Goal: Task Accomplishment & Management: Manage account settings

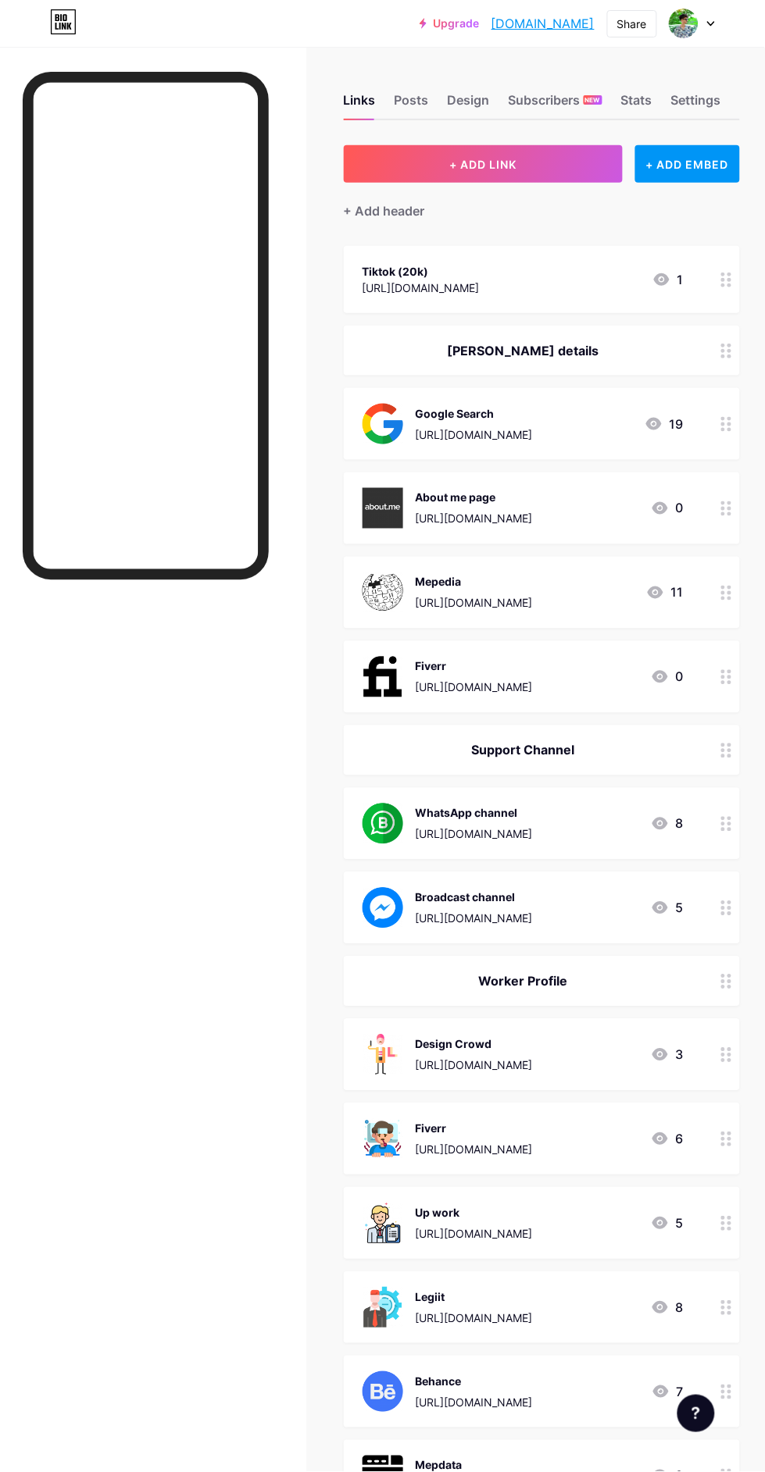
click at [701, 93] on div "Settings" at bounding box center [696, 105] width 50 height 28
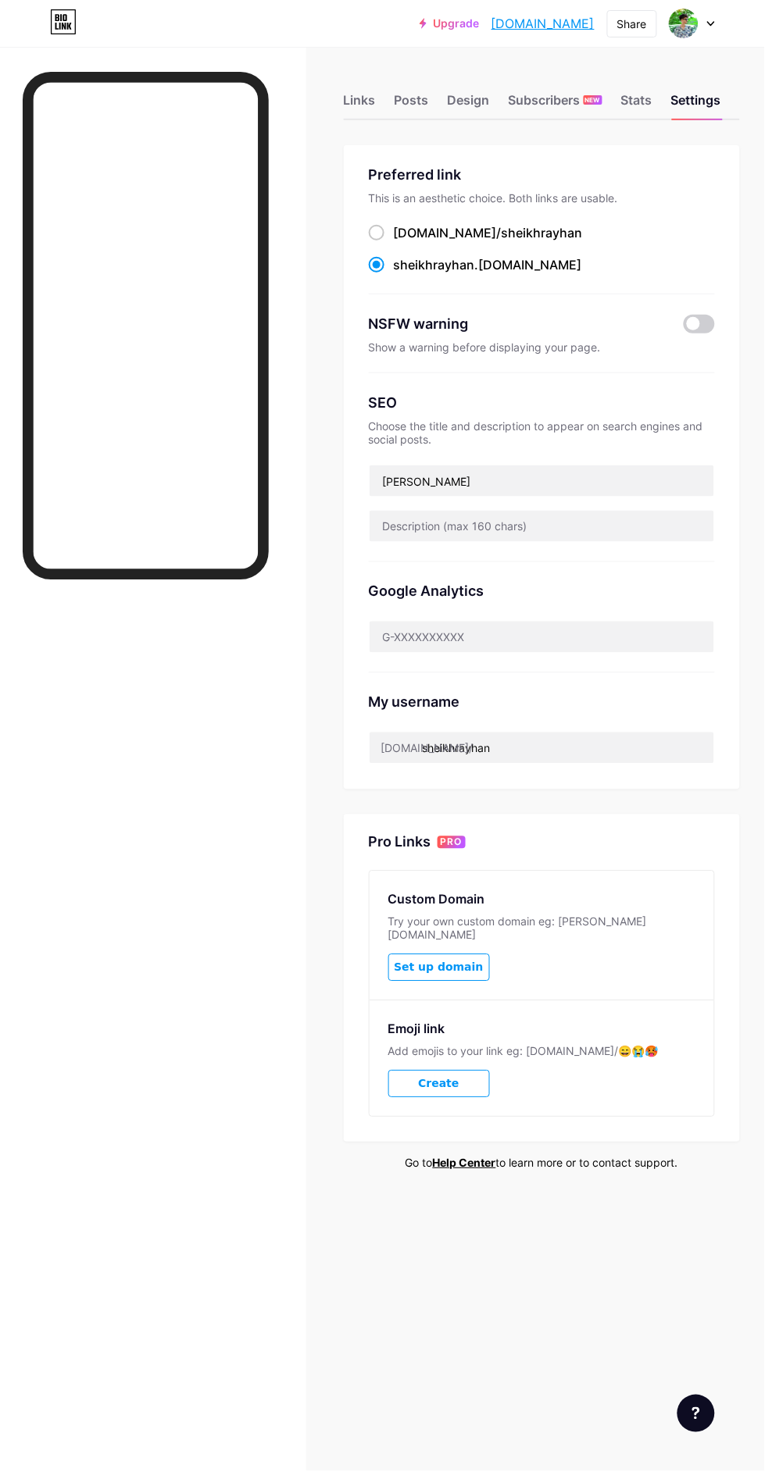
click at [419, 23] on icon at bounding box center [422, 23] width 7 height 10
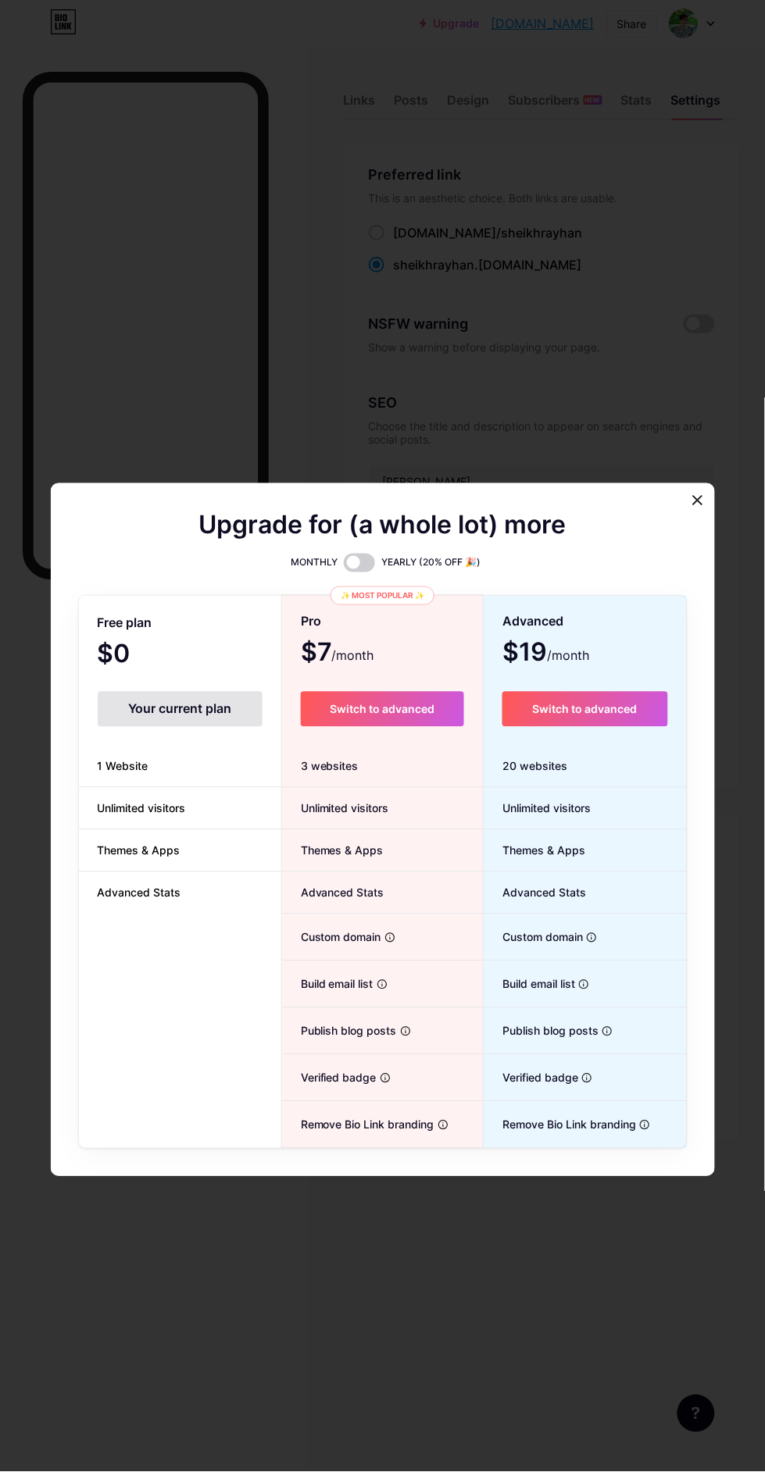
click at [365, 573] on span at bounding box center [359, 563] width 31 height 19
click at [344, 567] on input "checkbox" at bounding box center [344, 567] width 0 height 0
click at [400, 605] on div "✨ Most popular ✨" at bounding box center [382, 596] width 104 height 19
click at [366, 573] on span at bounding box center [359, 563] width 31 height 19
click at [344, 567] on input "checkbox" at bounding box center [344, 567] width 0 height 0
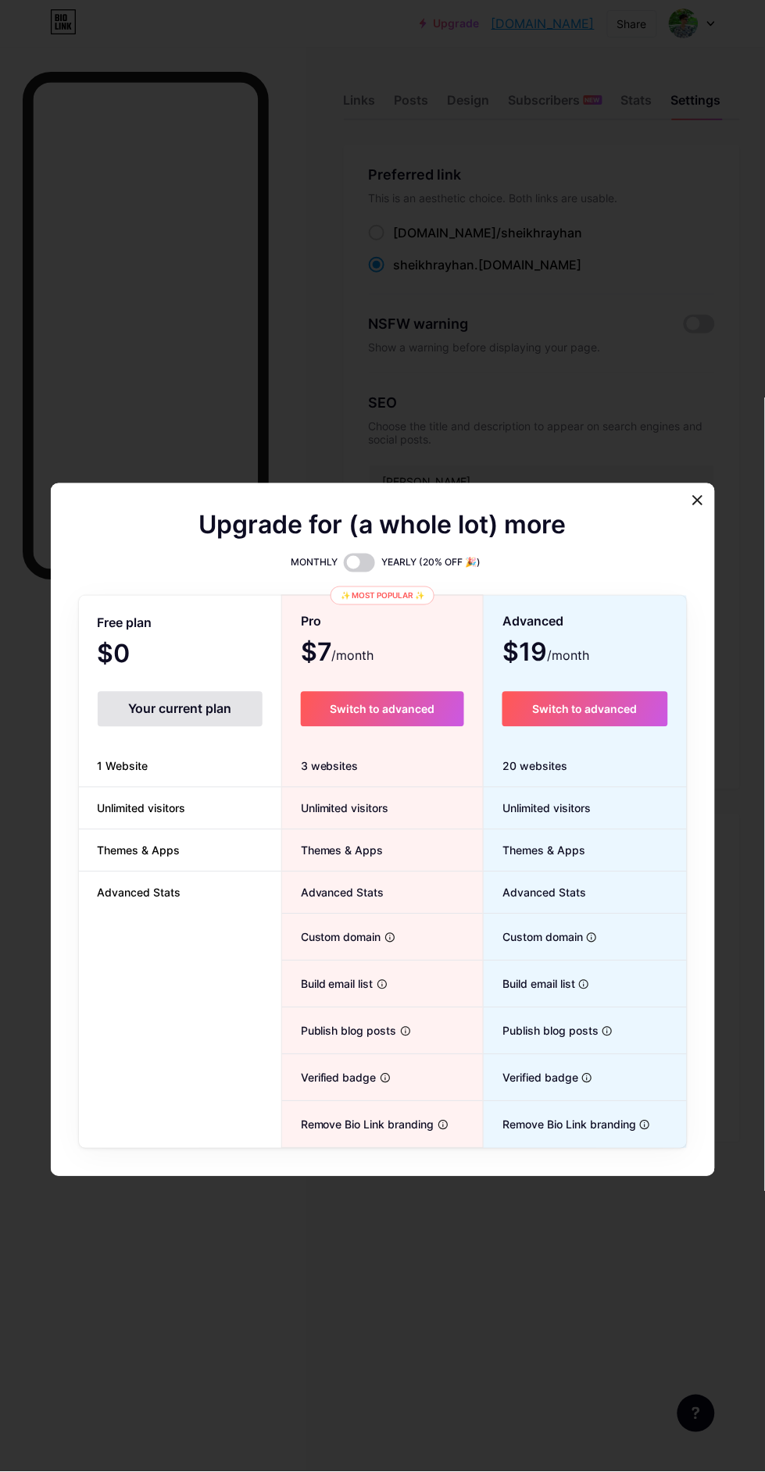
click at [671, 542] on div "Upgrade for (a whole lot) more MONTHLY YEARLY (20% OFF 🎉) Free plan $0 /month Y…" at bounding box center [383, 831] width 664 height 694
click at [707, 573] on div "Upgrade for (a whole lot) more MONTHLY YEARLY (20% OFF 🎉) Free plan $0 /month Y…" at bounding box center [383, 831] width 664 height 694
click at [694, 515] on div at bounding box center [697, 501] width 28 height 28
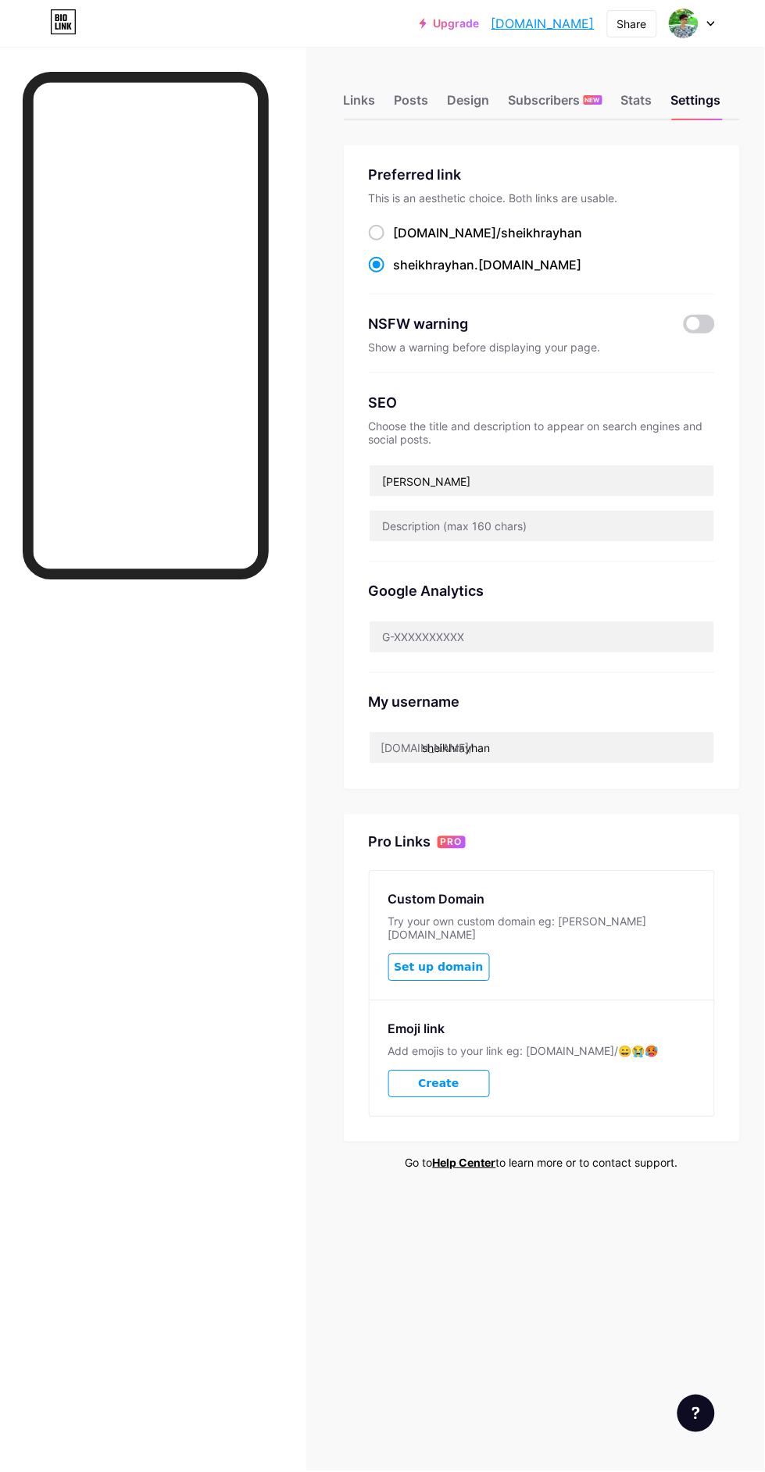
click at [468, 1071] on button "Create" at bounding box center [439, 1084] width 102 height 27
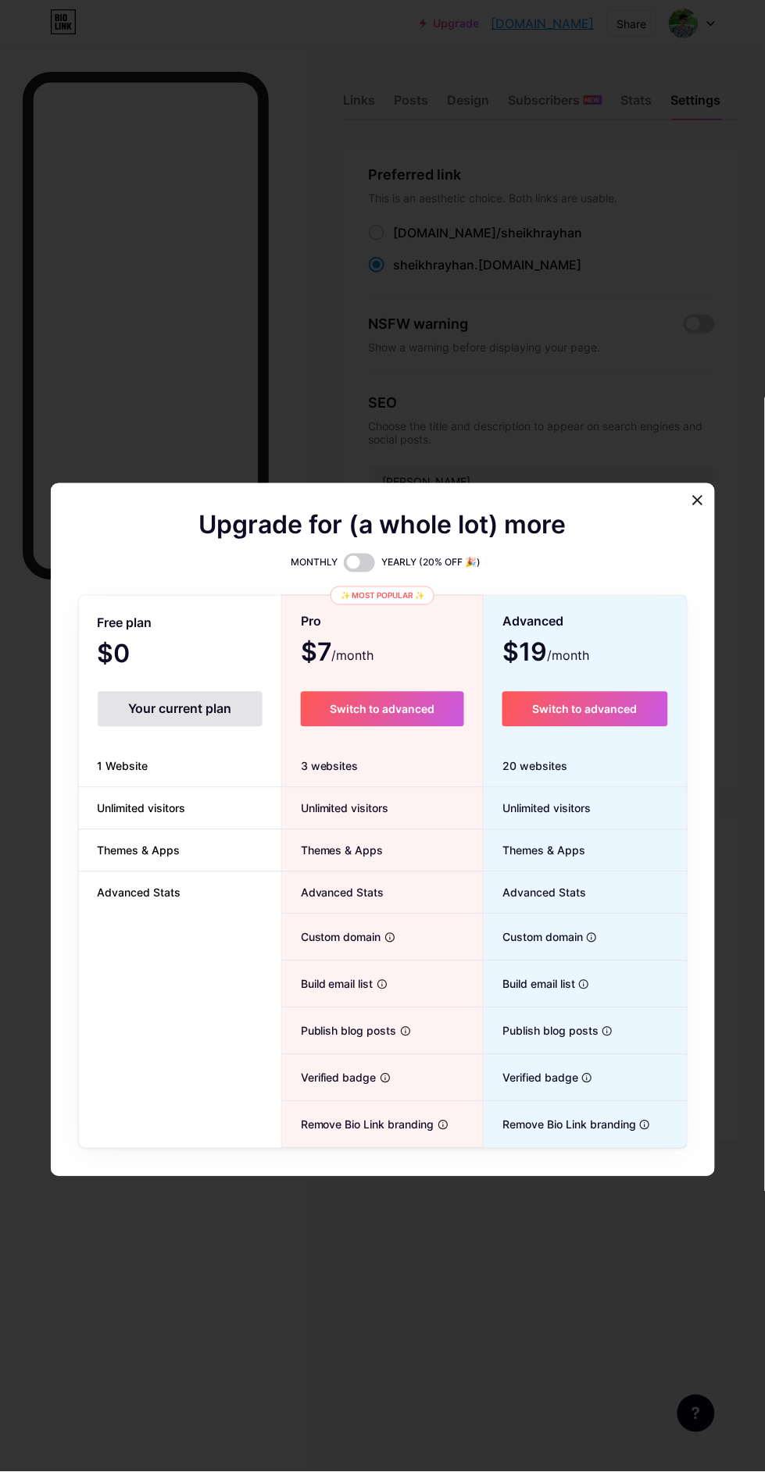
click at [695, 515] on div at bounding box center [697, 501] width 28 height 28
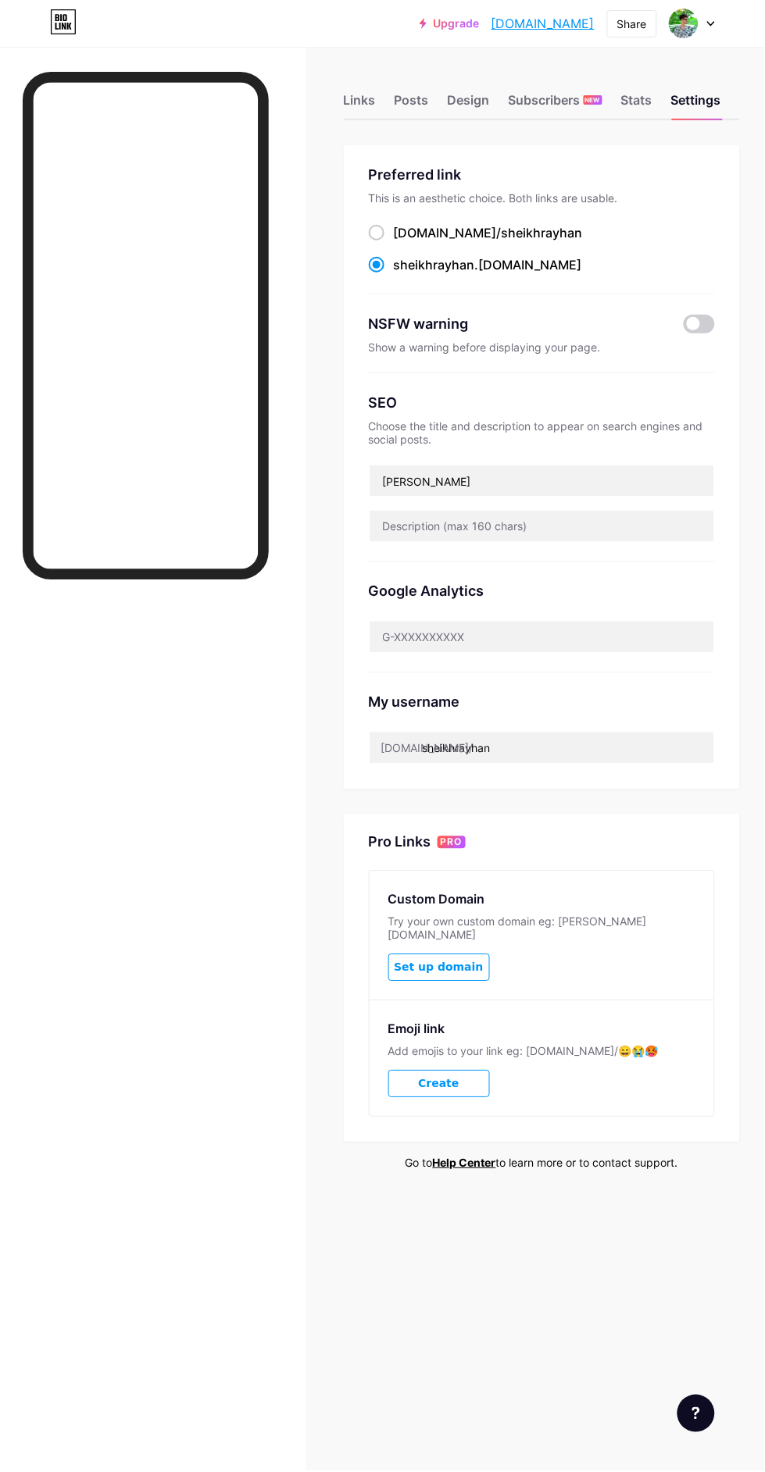
click at [462, 962] on span "Set up domain" at bounding box center [438, 968] width 89 height 13
